Goal: Task Accomplishment & Management: Use online tool/utility

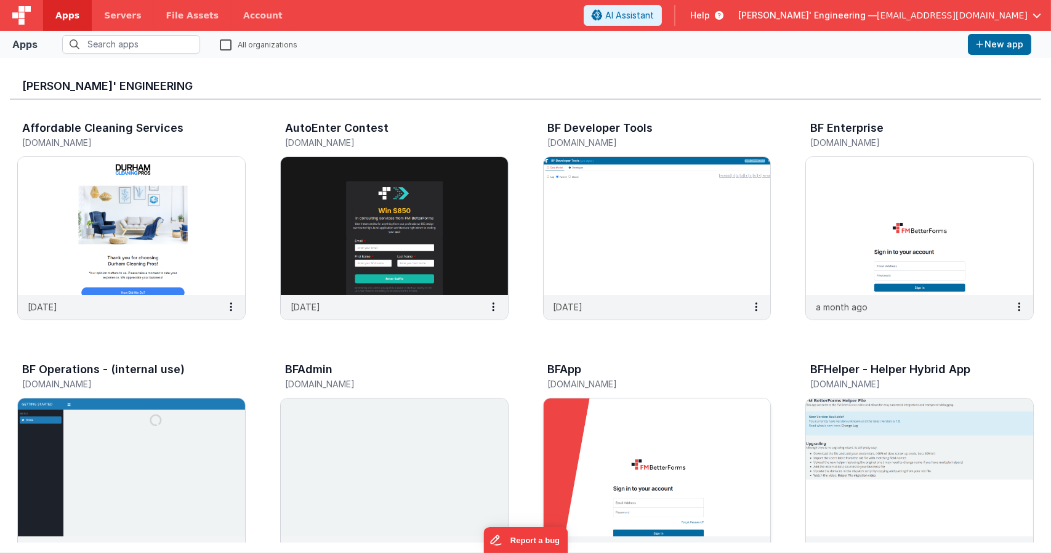
click at [613, 432] on img at bounding box center [656, 467] width 227 height 138
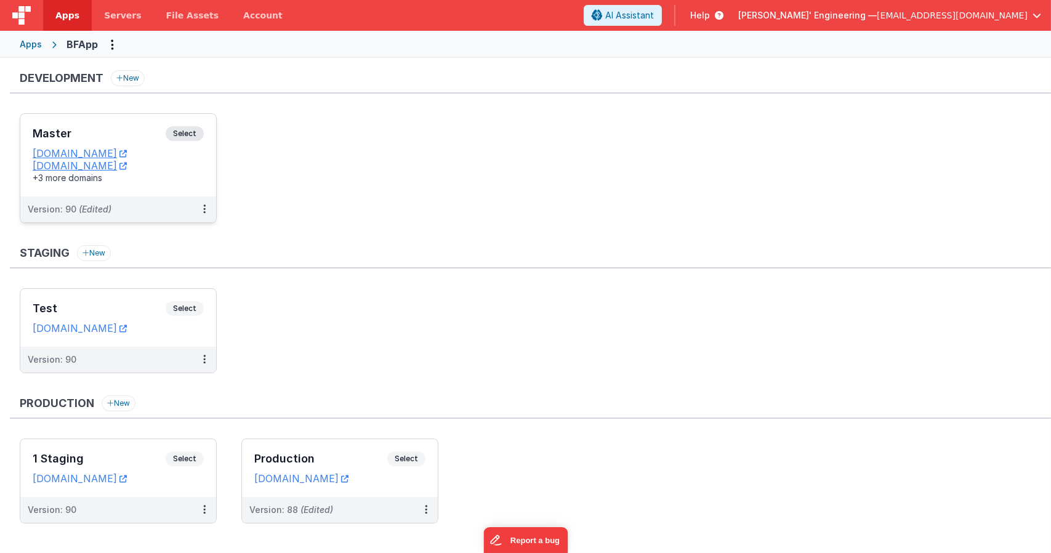
click at [185, 132] on span "Select" at bounding box center [185, 133] width 38 height 15
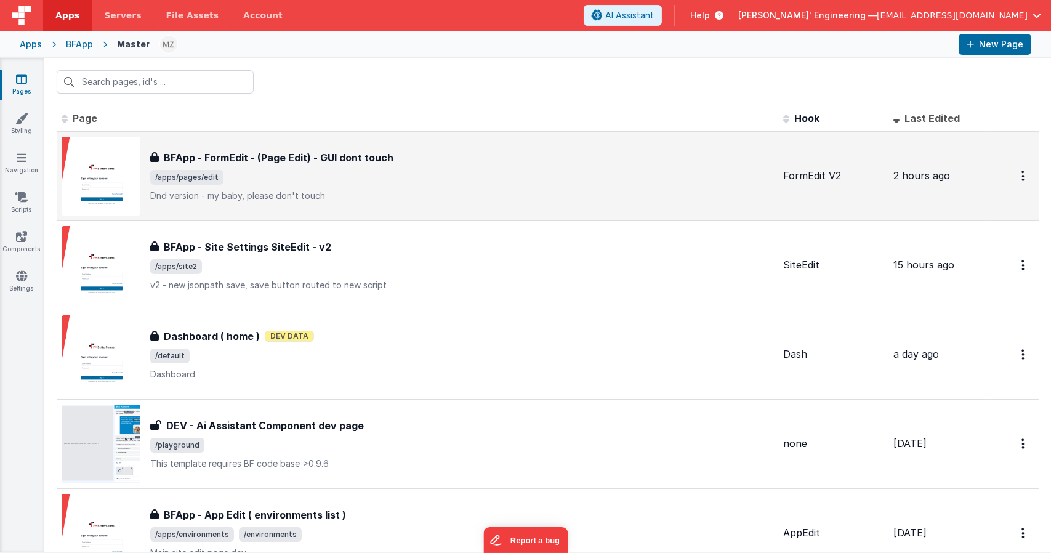
click at [332, 148] on div "BFApp - FormEdit - (Page Edit) - GUI dont touch BFApp - FormEdit - (Page Edit) …" at bounding box center [417, 176] width 711 height 79
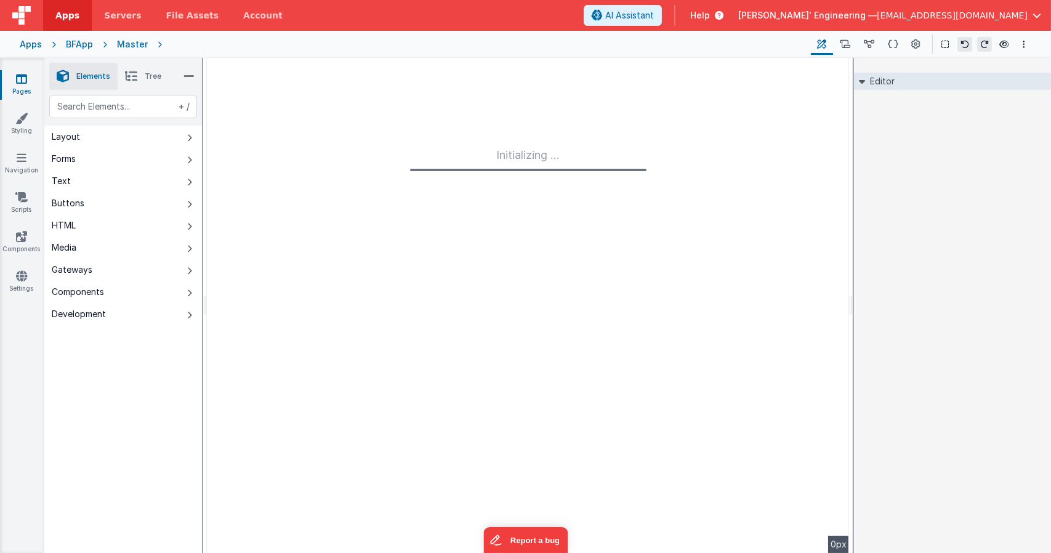
click at [71, 15] on span "Apps" at bounding box center [67, 15] width 24 height 12
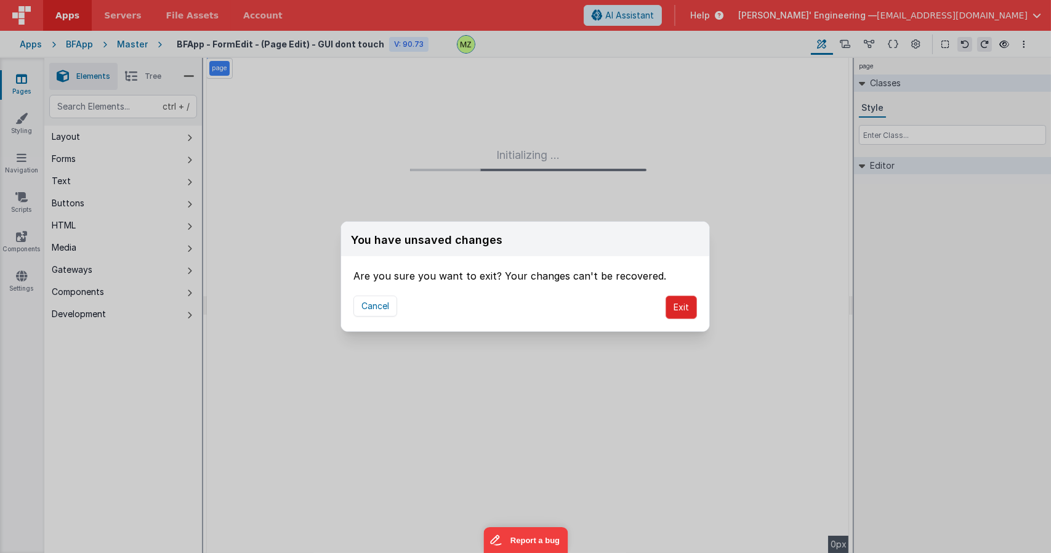
click at [692, 309] on button "Exit" at bounding box center [680, 306] width 31 height 23
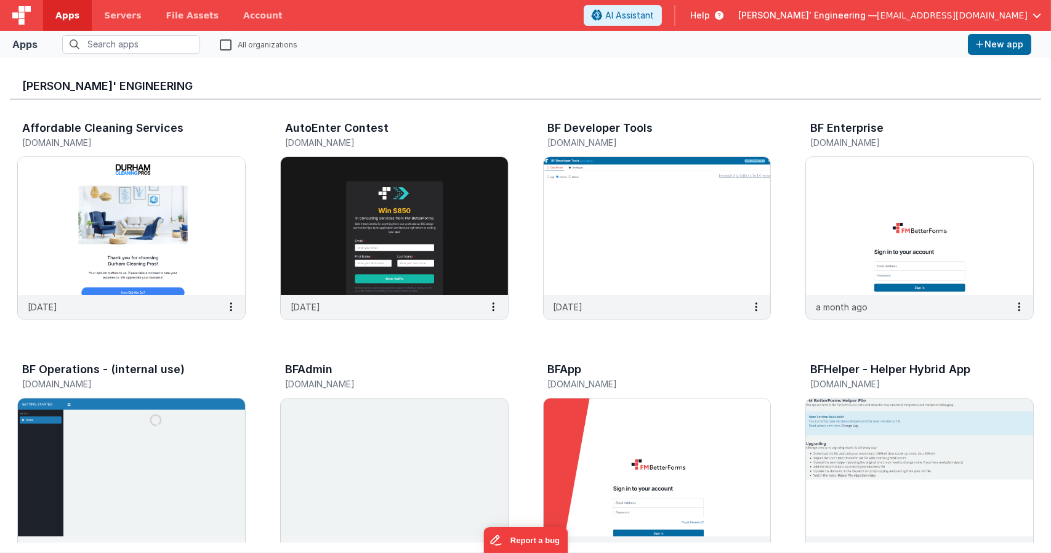
click at [228, 44] on label "All organizations" at bounding box center [259, 44] width 78 height 12
click at [0, 0] on input "All organizations" at bounding box center [0, 0] width 0 height 0
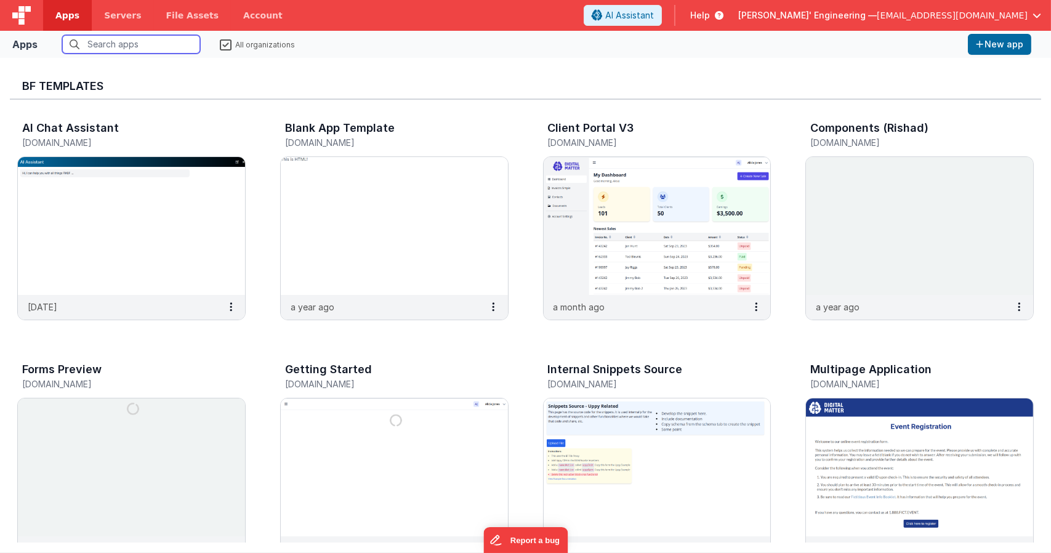
click at [142, 44] on input "text" at bounding box center [131, 44] width 138 height 18
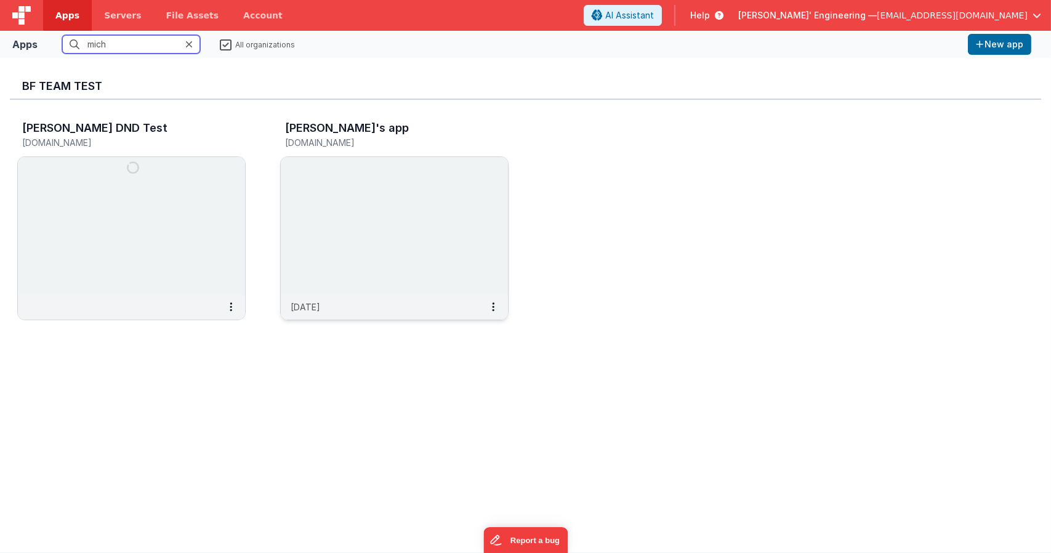
type input "mich"
click at [343, 190] on img at bounding box center [394, 226] width 227 height 138
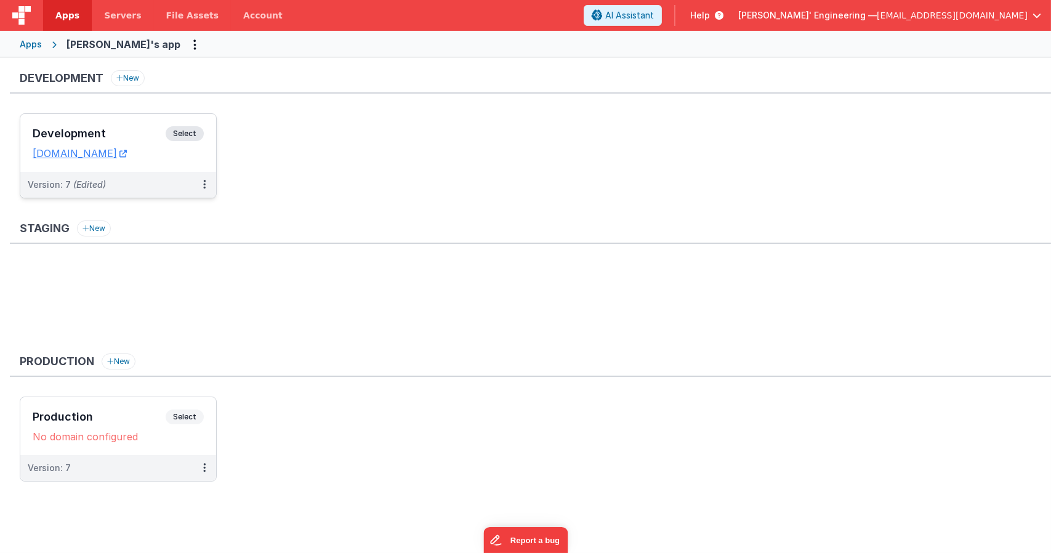
click at [180, 130] on span "Select" at bounding box center [185, 133] width 38 height 15
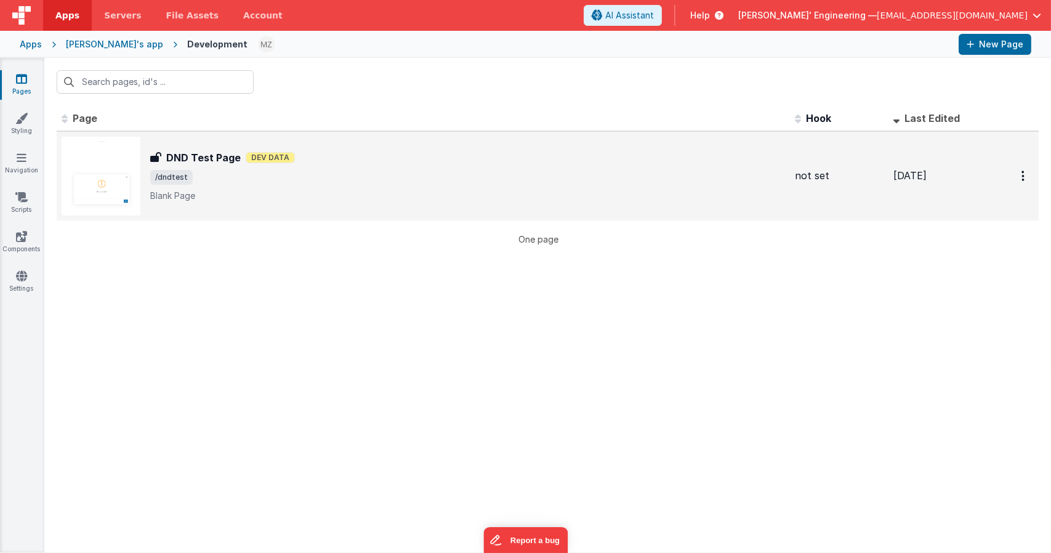
click at [224, 182] on span "/dndtest" at bounding box center [467, 177] width 635 height 15
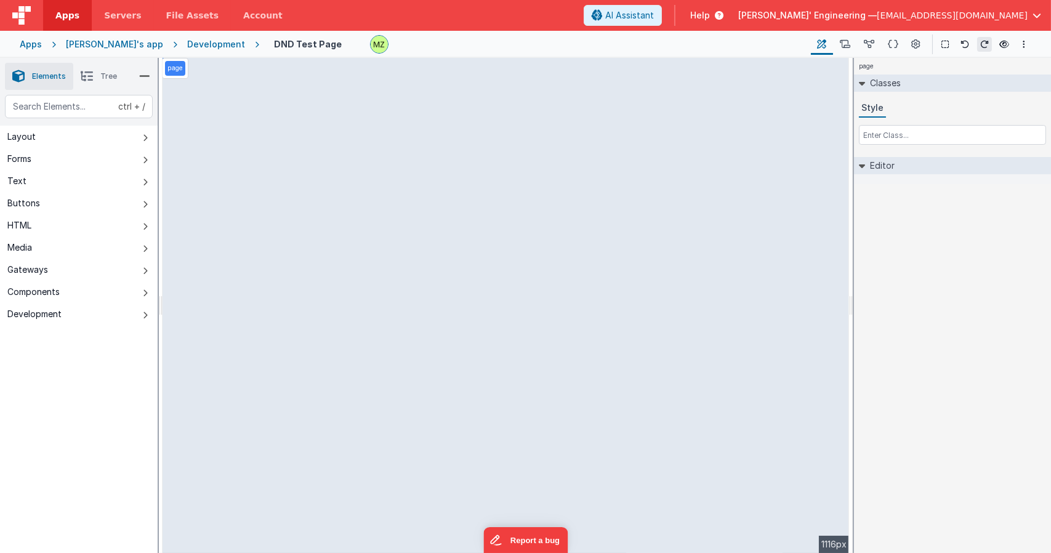
click at [193, 41] on div "Development" at bounding box center [216, 44] width 58 height 12
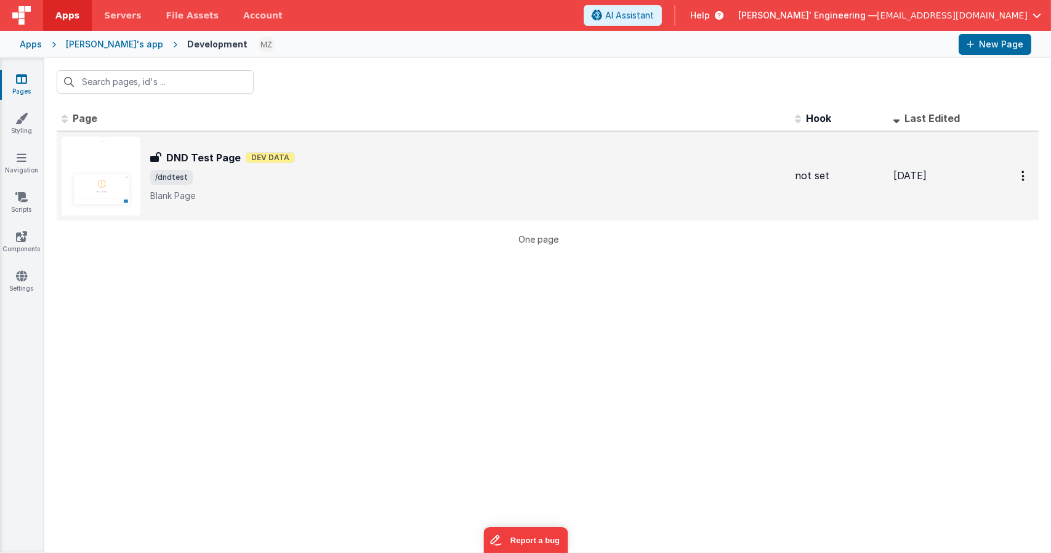
click at [216, 158] on h3 "DND Test Page" at bounding box center [203, 157] width 74 height 15
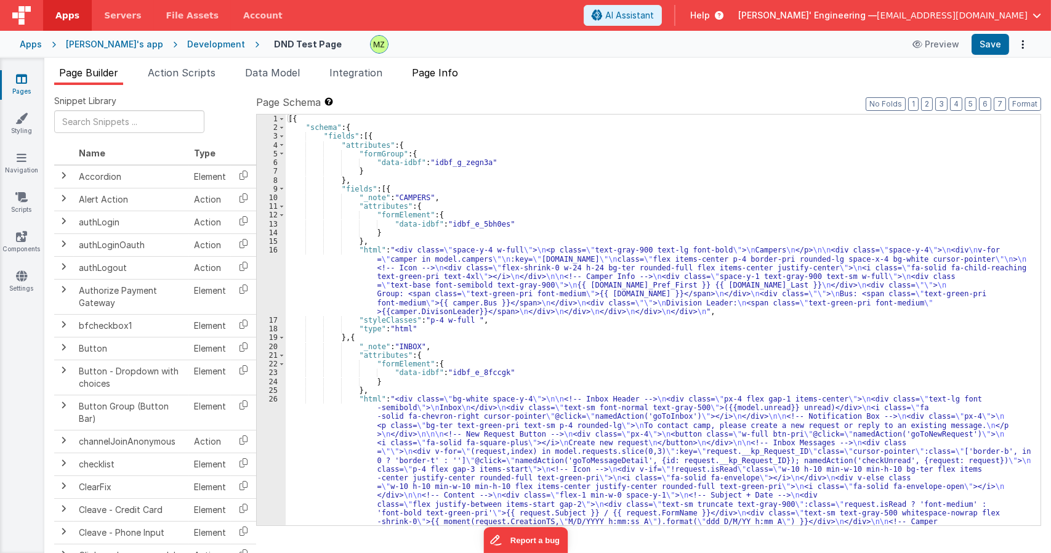
click at [428, 76] on span "Page Info" at bounding box center [435, 72] width 46 height 12
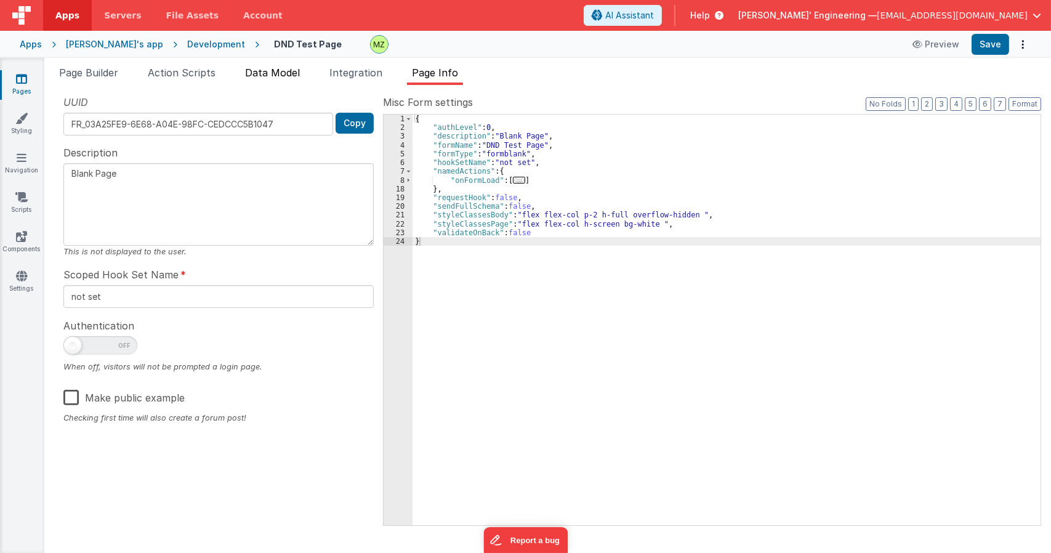
click at [259, 78] on span "Data Model" at bounding box center [272, 72] width 55 height 12
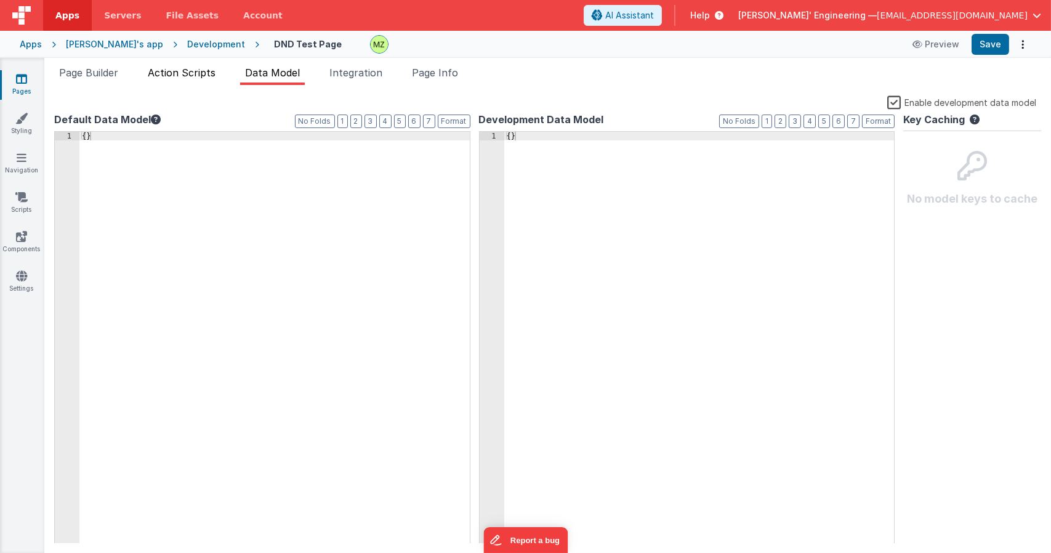
click at [164, 71] on span "Action Scripts" at bounding box center [182, 72] width 68 height 12
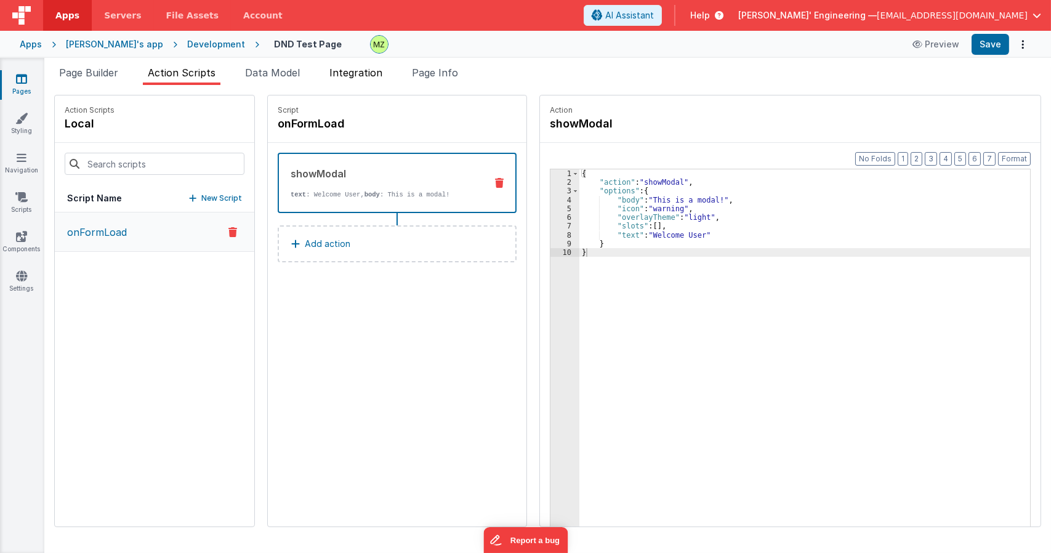
click at [345, 74] on span "Integration" at bounding box center [355, 72] width 53 height 12
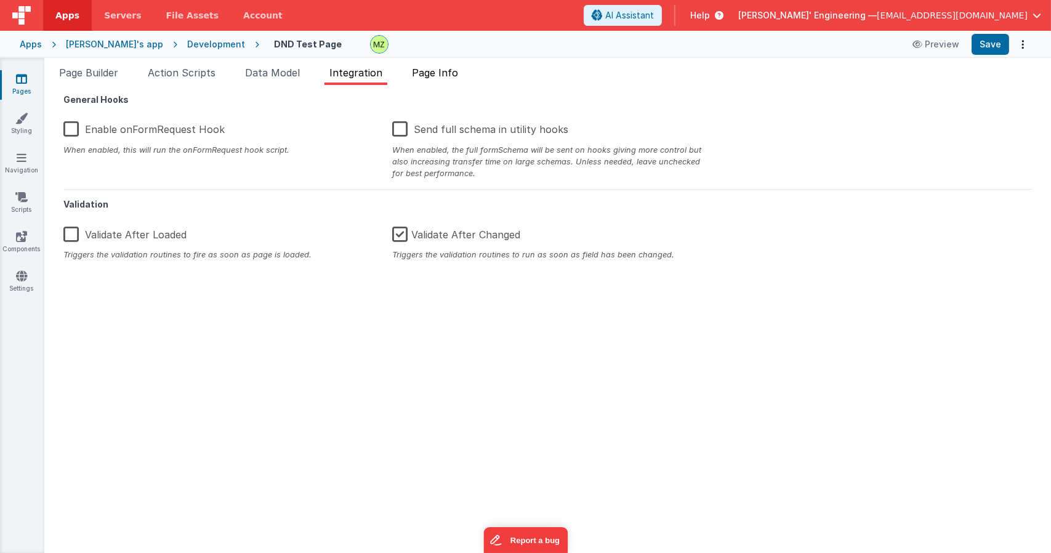
click at [447, 68] on span "Page Info" at bounding box center [435, 72] width 46 height 12
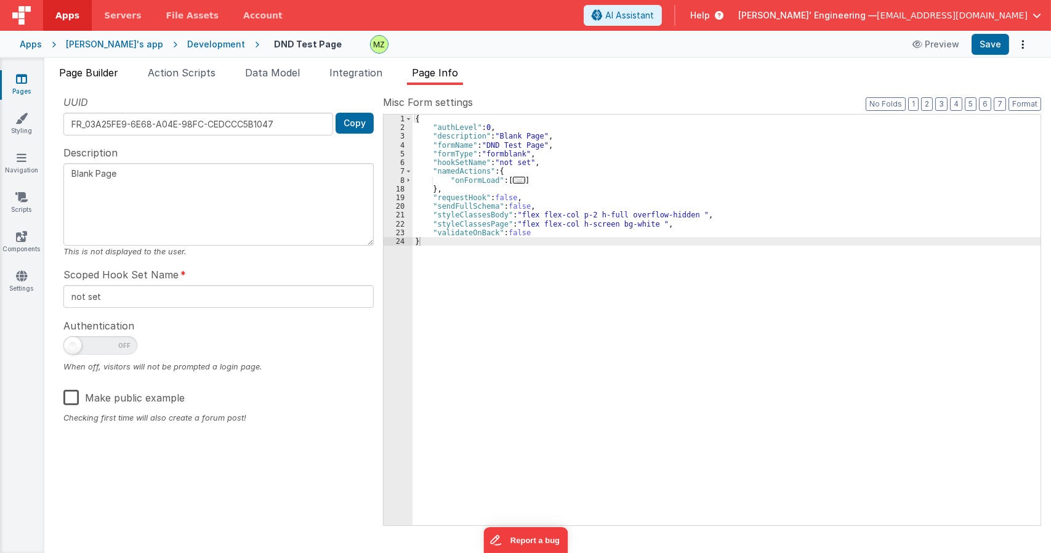
click at [108, 71] on span "Page Builder" at bounding box center [88, 72] width 59 height 12
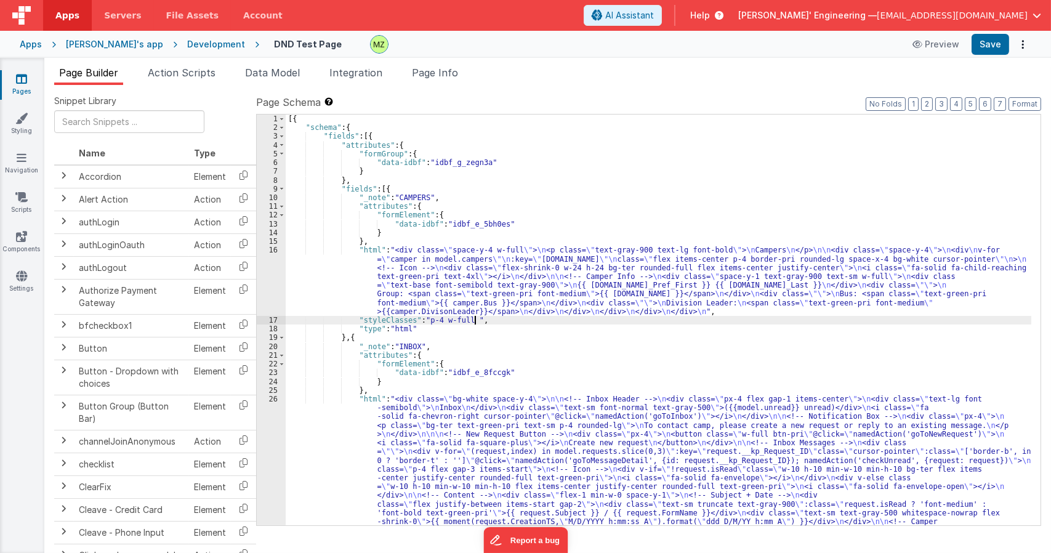
click at [489, 319] on div "[{ "schema" : { "fields" : [{ "attributes" : { "formGroup" : { "data-idbf" : "i…" at bounding box center [658, 415] width 745 height 603
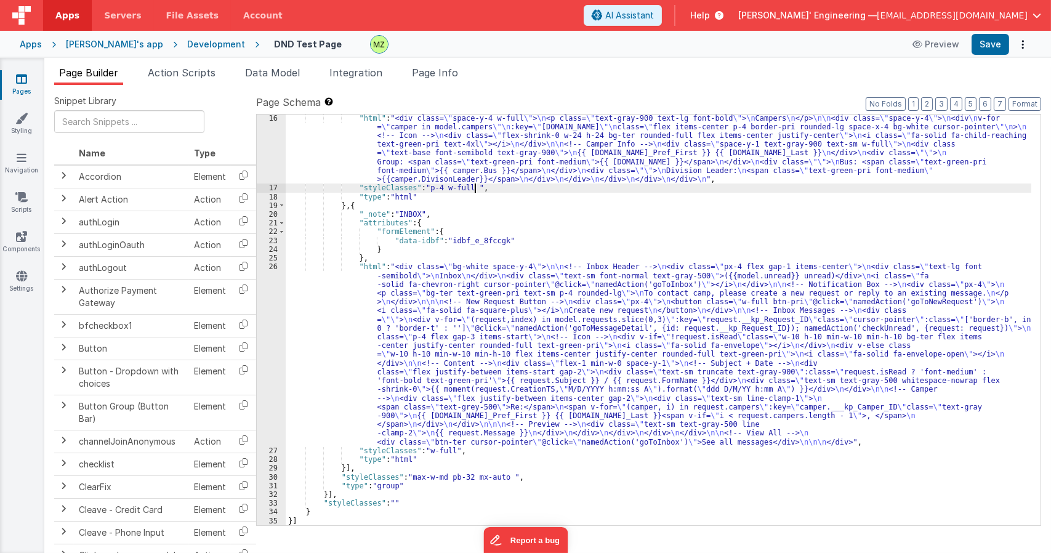
click at [477, 135] on div ""html" : "<div class= \" space-y-4 w-full \" > \n <p class= \" text-gray-900 te…" at bounding box center [658, 358] width 745 height 489
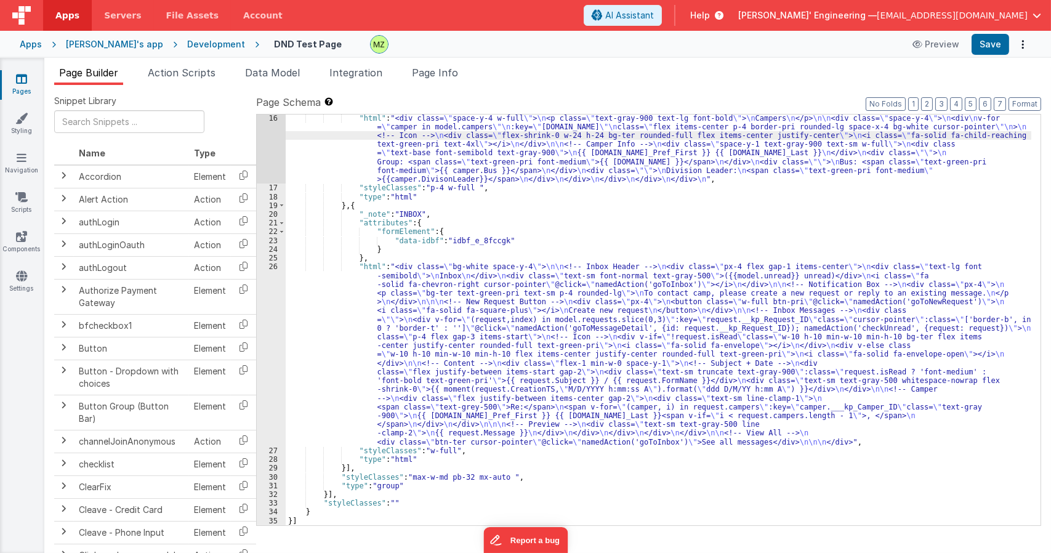
click at [268, 157] on div "16" at bounding box center [271, 149] width 29 height 70
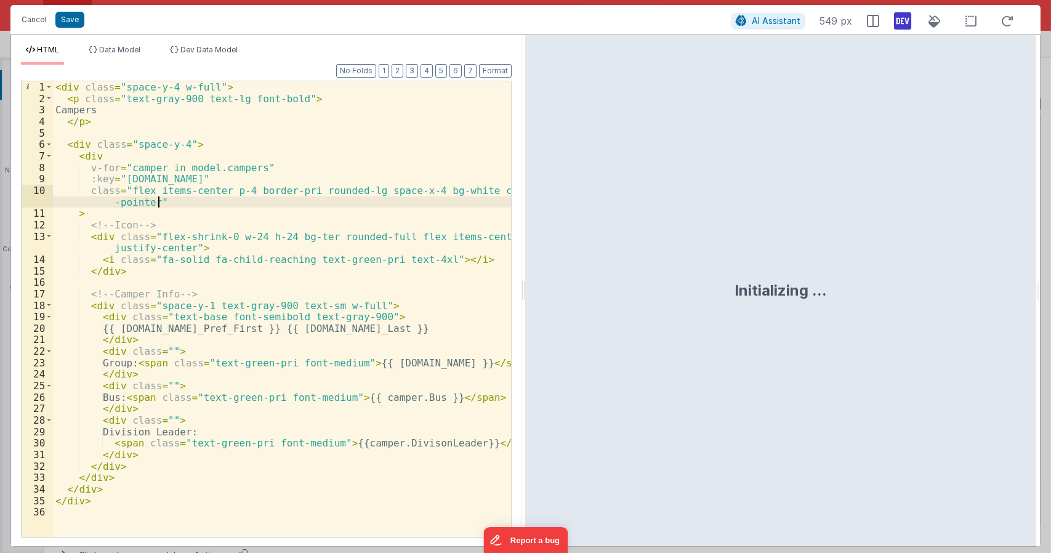
click at [256, 203] on div "< div class = "space-y-4 w-full" > < p class = "text-gray-900 text-lg font-bold…" at bounding box center [282, 320] width 459 height 478
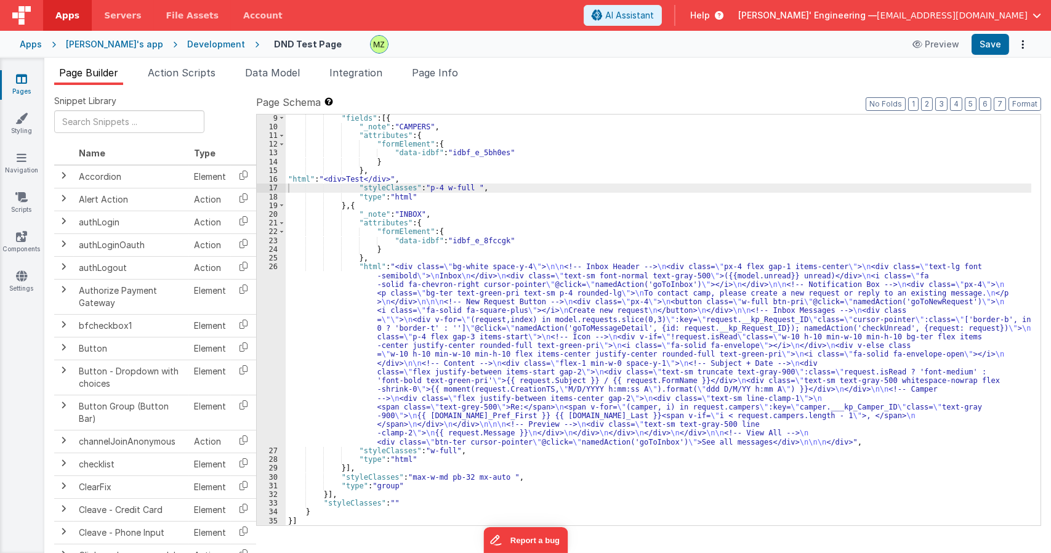
scroll to position [70, 0]
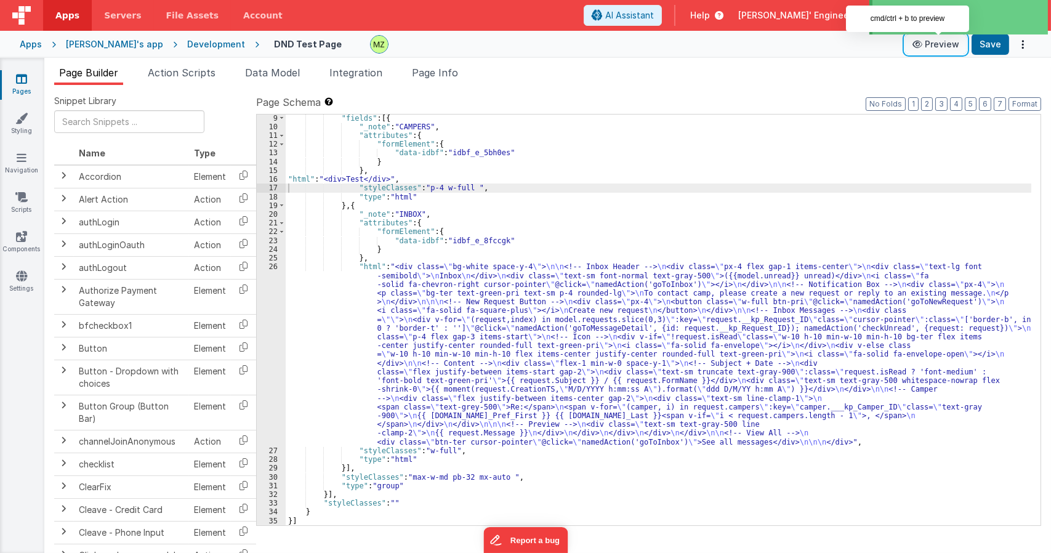
click at [924, 42] on icon at bounding box center [918, 44] width 12 height 9
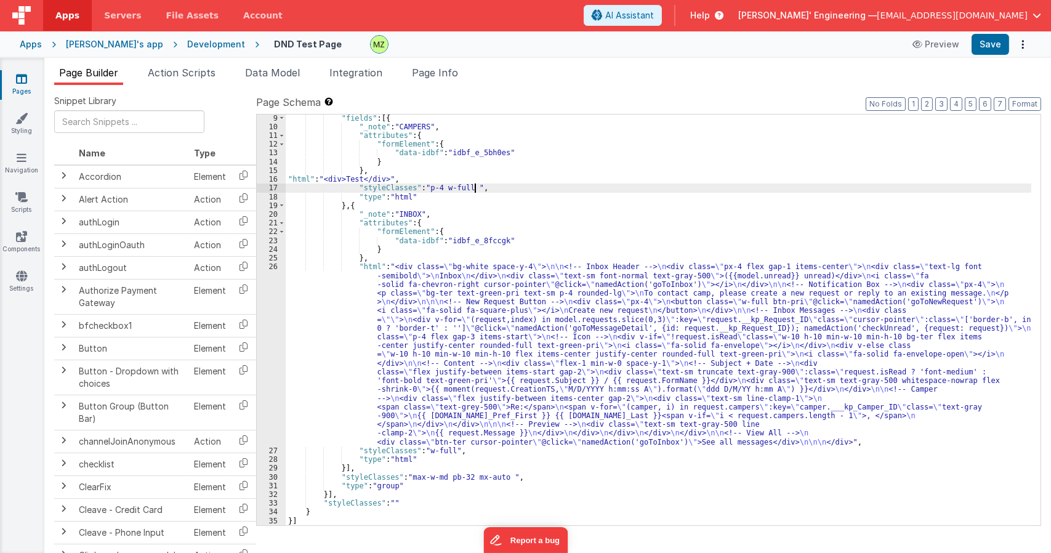
click at [483, 186] on div ""fields" : [{ "_note" : "CAMPERS" , "attributes" : { "formElement" : { "data-id…" at bounding box center [658, 328] width 745 height 428
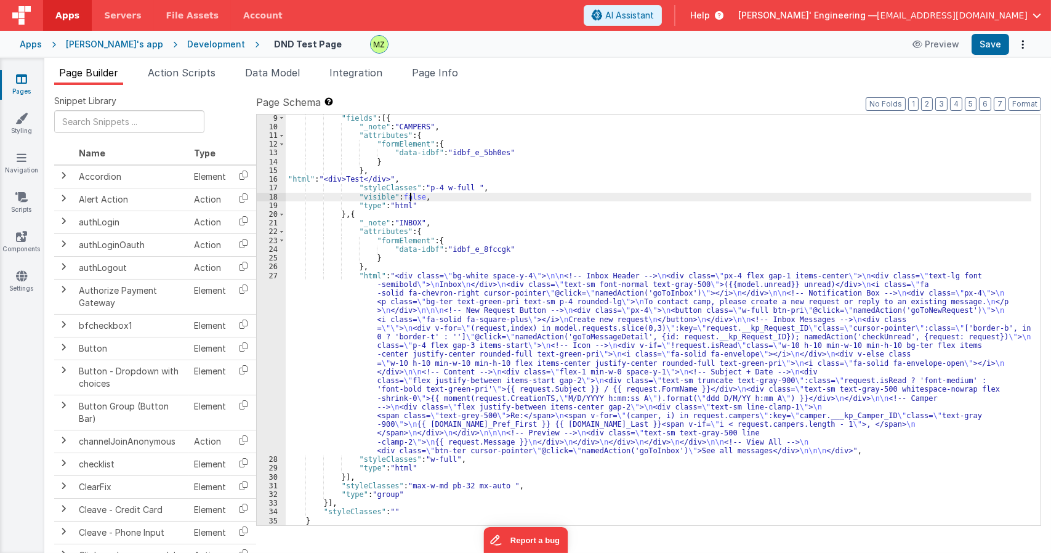
click at [409, 197] on div ""fields" : [{ "_note" : "CAMPERS" , "attributes" : { "formElement" : { "data-id…" at bounding box center [658, 328] width 745 height 428
click at [407, 196] on div ""fields" : [{ "_note" : "CAMPERS" , "attributes" : { "formElement" : { "data-id…" at bounding box center [658, 328] width 745 height 428
click at [407, 197] on div ""fields" : [{ "_note" : "CAMPERS" , "attributes" : { "formElement" : { "data-id…" at bounding box center [658, 328] width 745 height 428
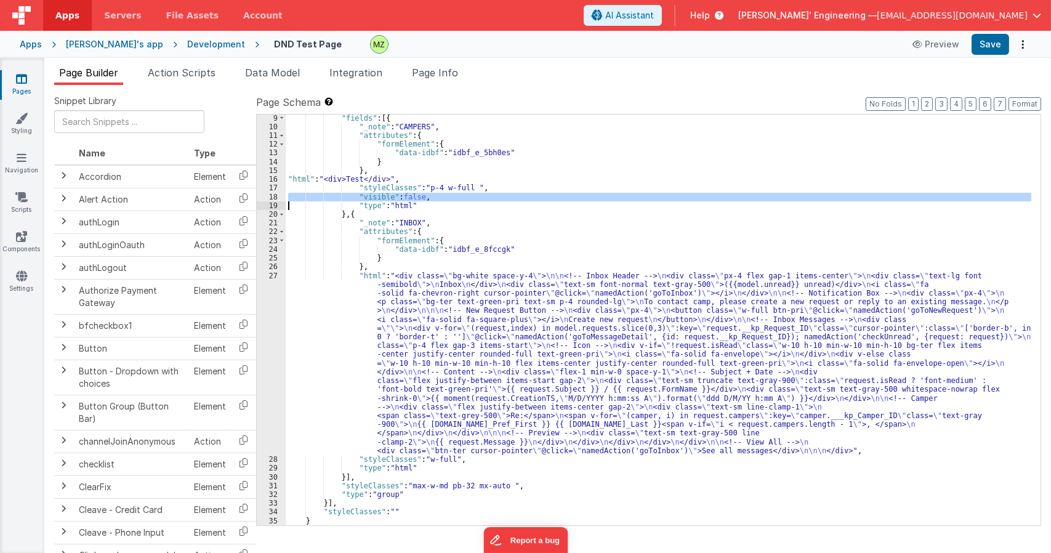
click at [407, 197] on div ""fields" : [{ "_note" : "CAMPERS" , "attributes" : { "formElement" : { "data-id…" at bounding box center [658, 328] width 745 height 428
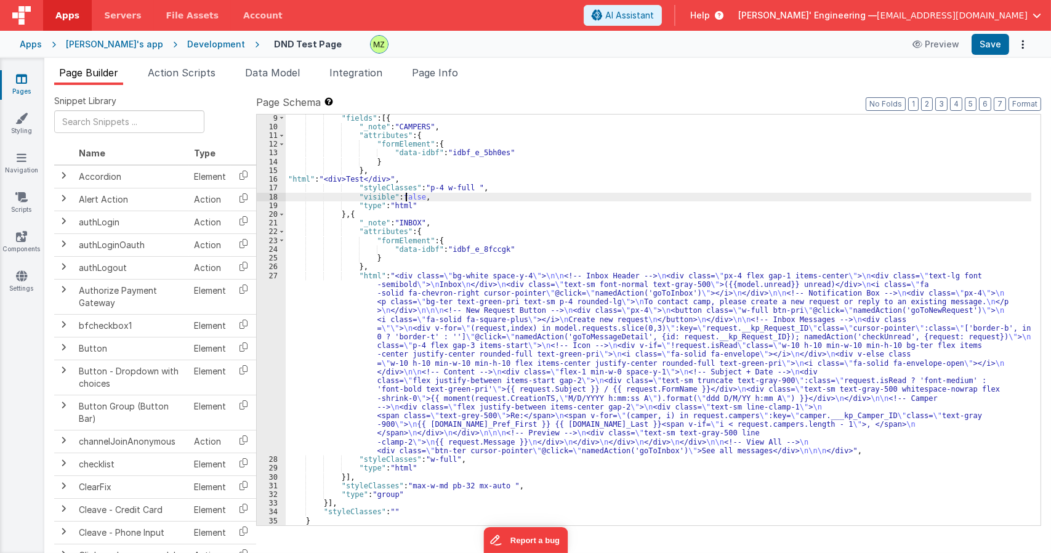
click at [407, 197] on div ""fields" : [{ "_note" : "CAMPERS" , "attributes" : { "formElement" : { "data-id…" at bounding box center [658, 328] width 745 height 428
click at [388, 198] on div ""fields" : [{ "_note" : "CAMPERS" , "attributes" : { "formElement" : { "data-id…" at bounding box center [658, 328] width 745 height 428
click at [383, 196] on div ""fields" : [{ "_note" : "CAMPERS" , "attributes" : { "formElement" : { "data-id…" at bounding box center [658, 328] width 745 height 428
click at [419, 195] on div ""fields" : [{ "_note" : "CAMPERS" , "attributes" : { "formElement" : { "data-id…" at bounding box center [658, 328] width 745 height 428
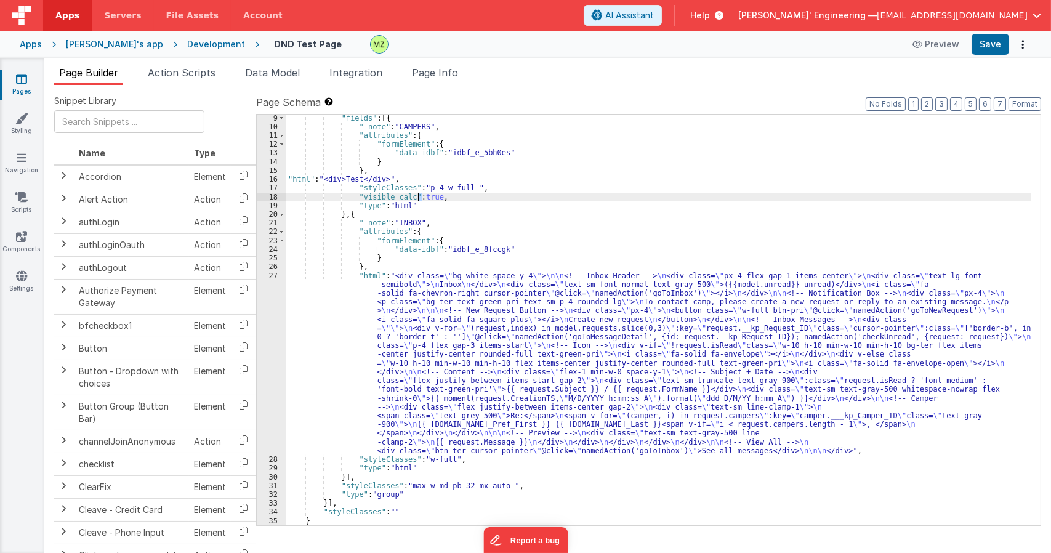
click at [419, 200] on div ""fields" : [{ "_note" : "CAMPERS" , "attributes" : { "formElement" : { "data-id…" at bounding box center [658, 319] width 745 height 411
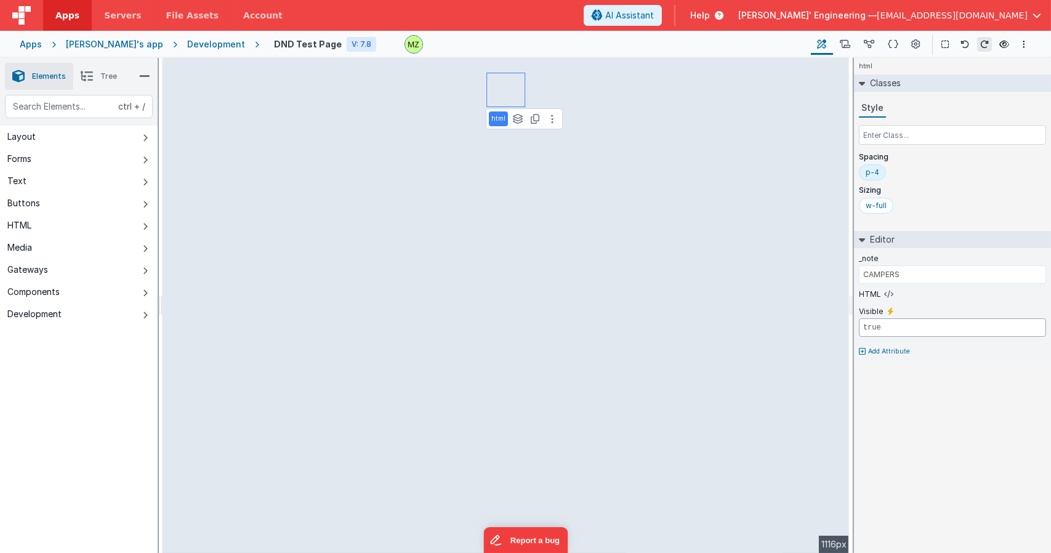
click at [889, 334] on input "true" at bounding box center [952, 327] width 187 height 18
type input "false"
click at [887, 385] on div "html Classes Style Spacing p-4 Sizing w-full Editor _note CAMPERS HTML Visible …" at bounding box center [952, 305] width 197 height 495
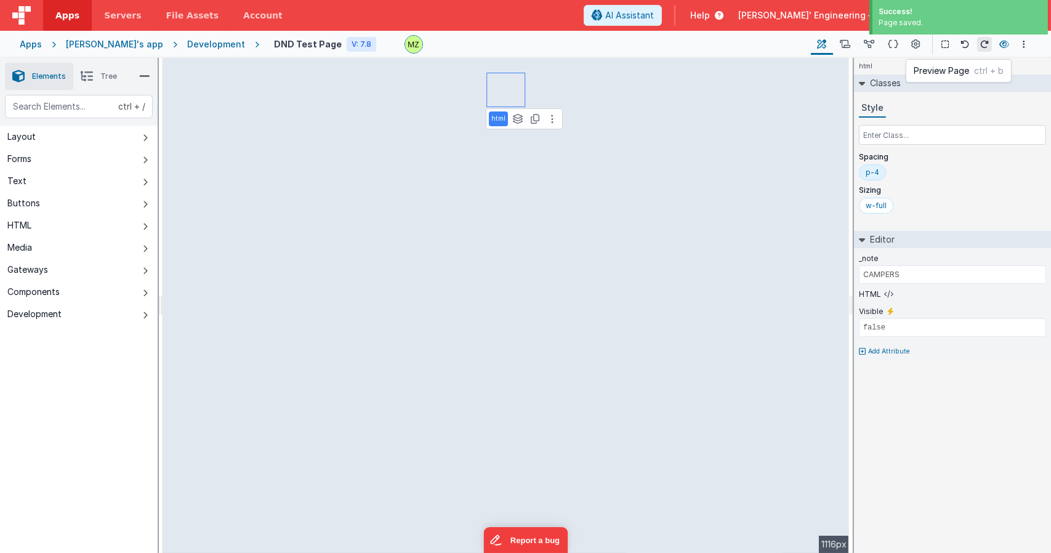
click at [997, 46] on button at bounding box center [1003, 44] width 15 height 17
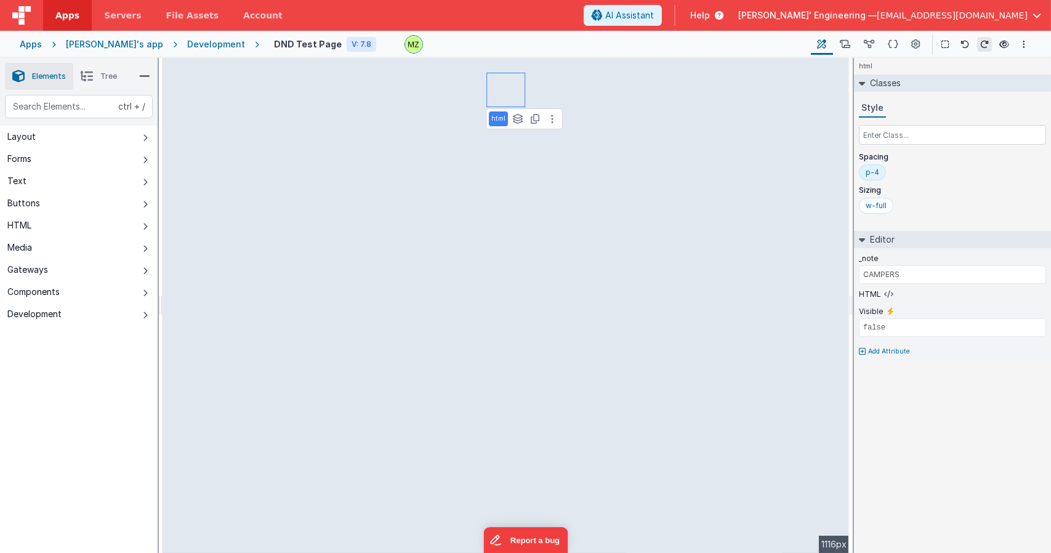
click at [933, 453] on div "html Classes Style Spacing p-4 Sizing w-full Editor _note CAMPERS HTML Visible …" at bounding box center [952, 305] width 197 height 495
click at [896, 404] on div "html Classes Style Spacing p-4 Sizing w-full Editor _note CAMPERS HTML Visible …" at bounding box center [952, 305] width 197 height 495
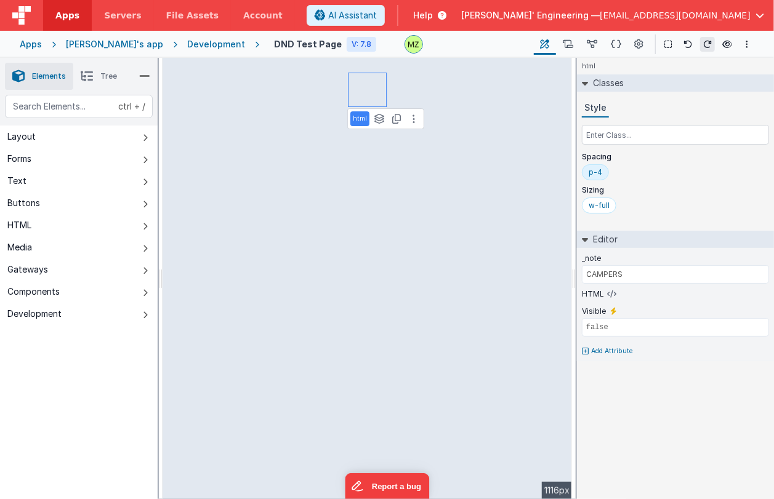
click at [630, 465] on div "html Classes Style Spacing p-4 Sizing w-full Editor _note CAMPERS HTML Visible …" at bounding box center [675, 278] width 197 height 441
